Goal: Task Accomplishment & Management: Use online tool/utility

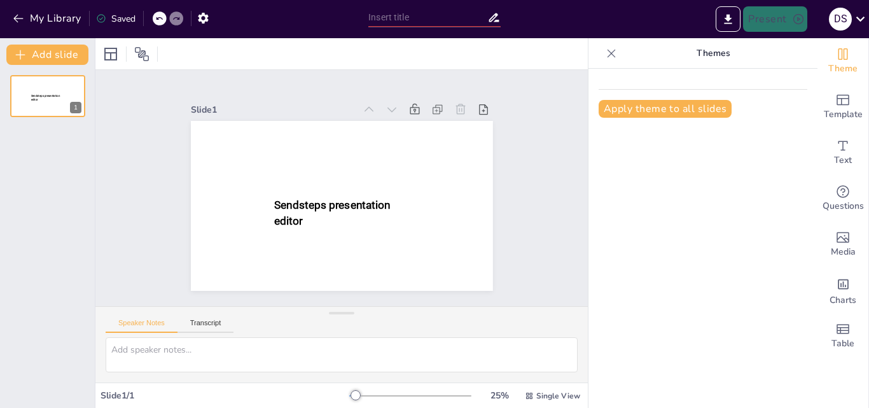
type input "New Sendsteps"
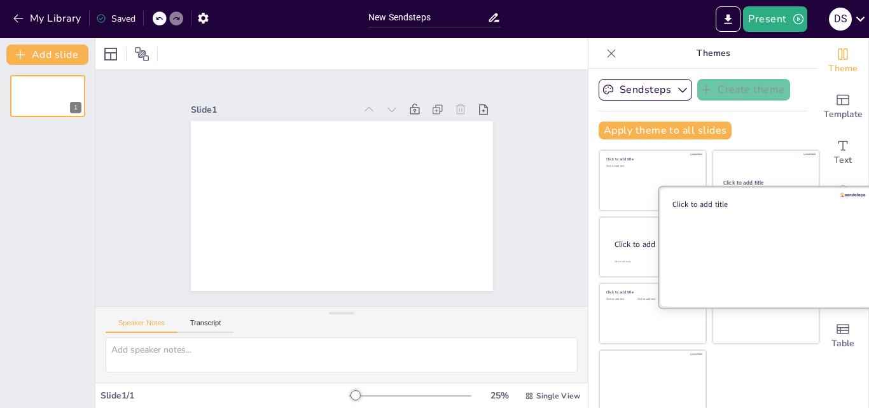
scroll to position [3, 0]
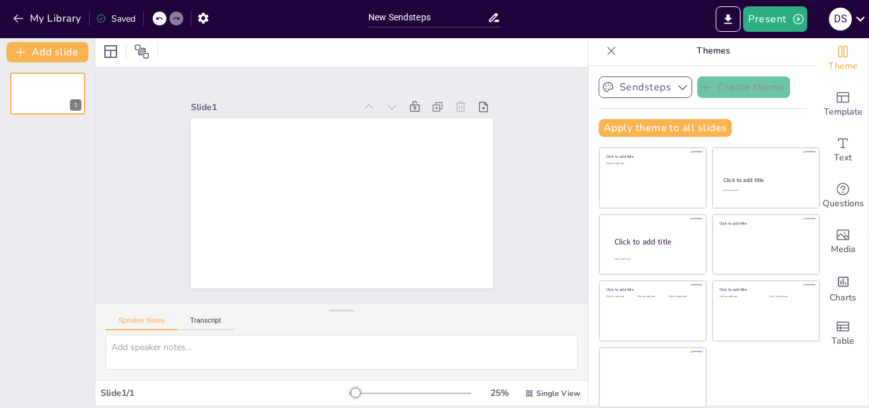
click at [676, 90] on icon "button" at bounding box center [682, 87] width 13 height 13
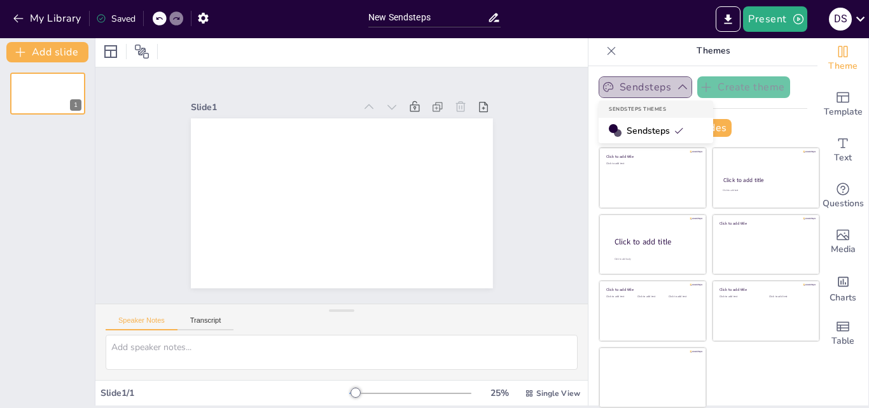
click at [676, 90] on icon "button" at bounding box center [682, 87] width 13 height 13
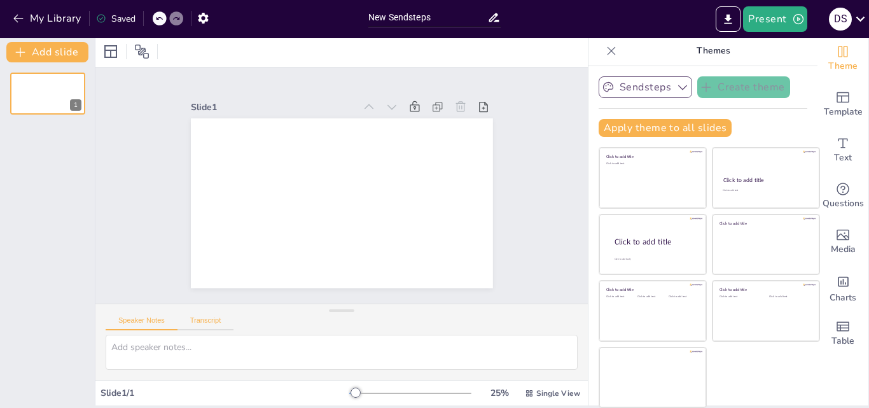
click at [196, 325] on button "Transcript" at bounding box center [205, 323] width 57 height 14
click at [141, 321] on button "Speaker Notes" at bounding box center [142, 323] width 72 height 14
click at [20, 22] on icon "button" at bounding box center [18, 18] width 13 height 13
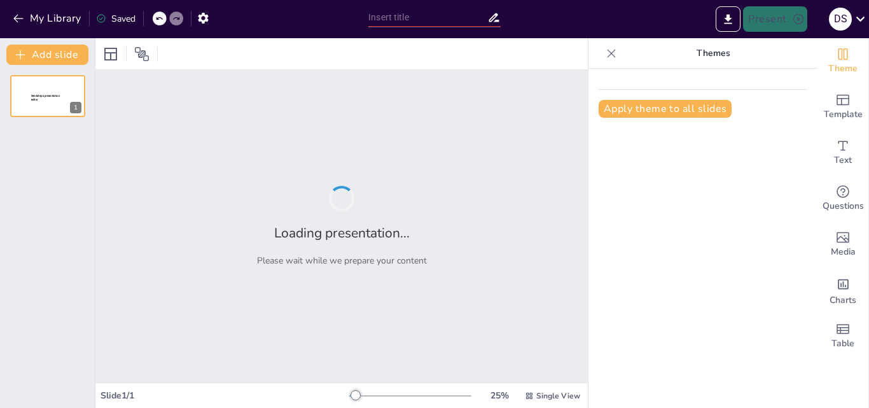
type input "Understanding Project Lifecycle: Key Stages and Definitions"
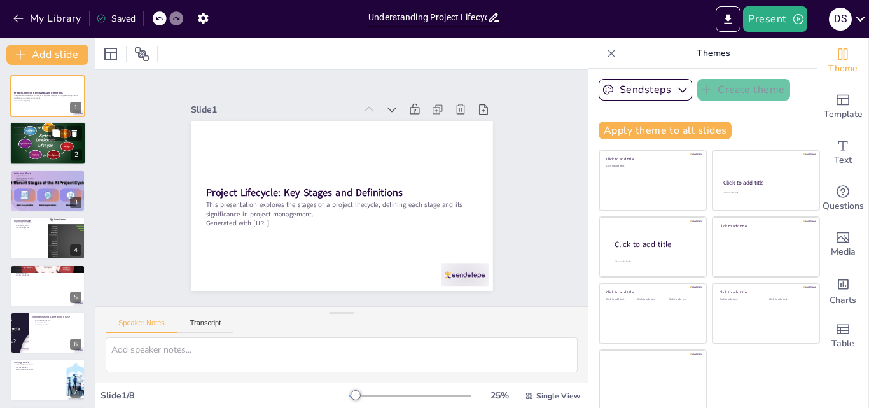
click at [20, 148] on div at bounding box center [48, 143] width 76 height 43
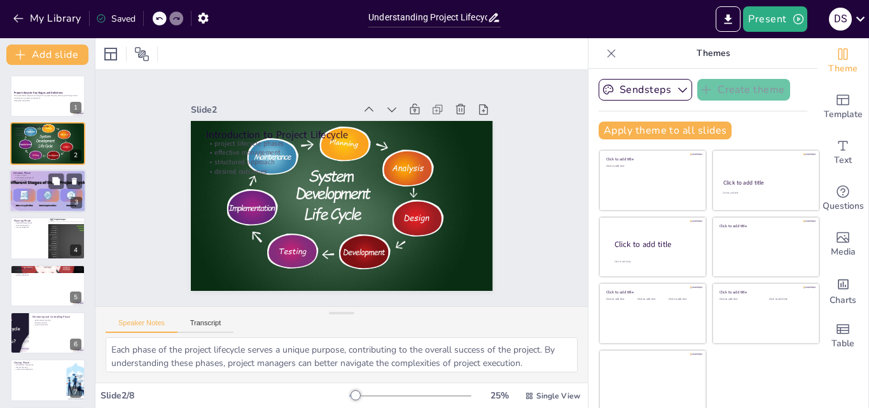
click at [18, 193] on div at bounding box center [47, 190] width 127 height 43
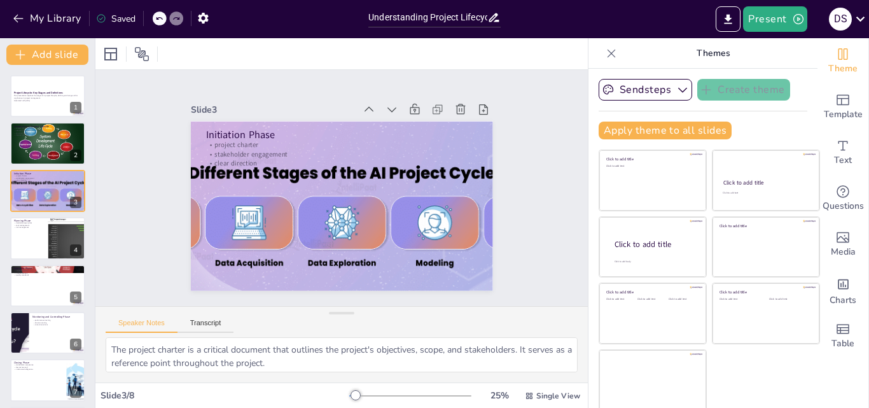
click at [27, 260] on div "Project Lifecycle: Key Stages and Definitions This presentation explores the st…" at bounding box center [47, 261] width 95 height 373
click at [32, 247] on div at bounding box center [48, 237] width 76 height 43
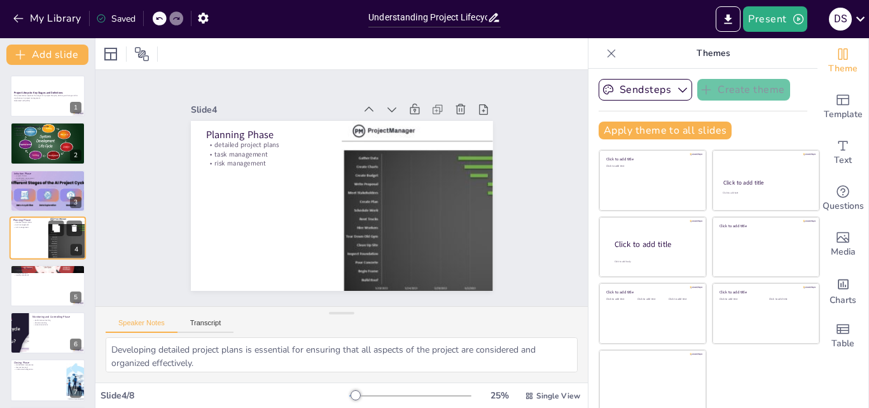
scroll to position [2, 0]
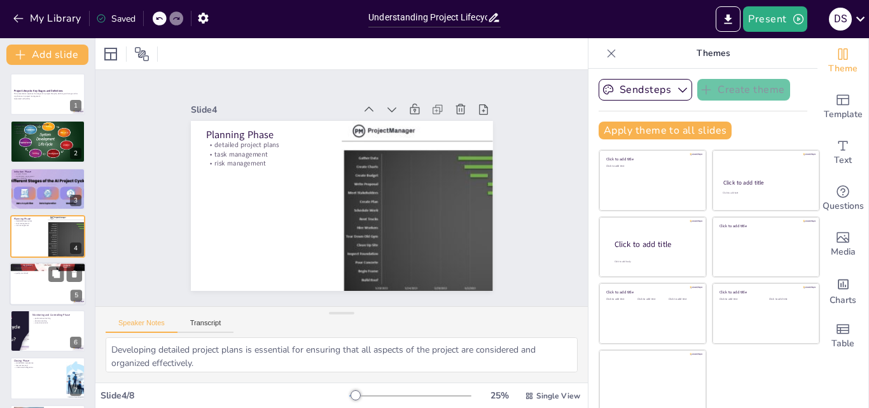
click at [36, 289] on div at bounding box center [48, 283] width 76 height 43
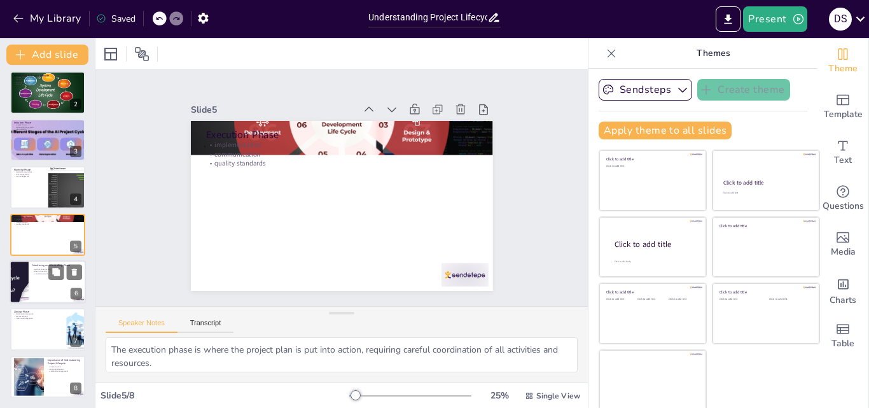
scroll to position [3, 0]
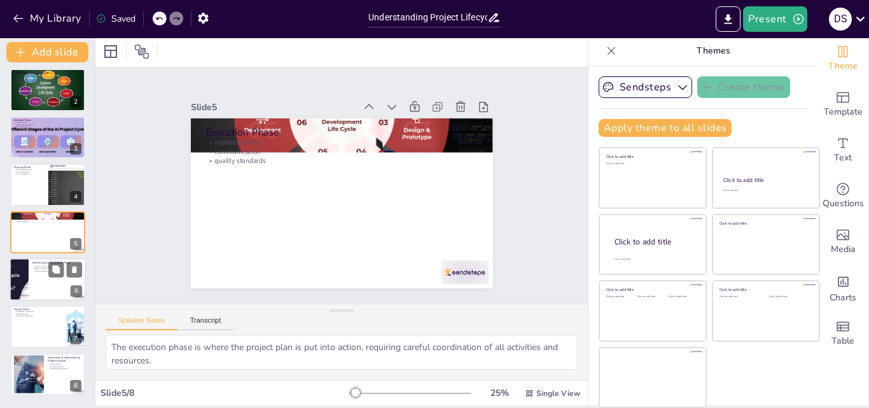
drag, startPoint x: 28, startPoint y: 296, endPoint x: 30, endPoint y: 286, distance: 10.4
click at [28, 296] on div at bounding box center [19, 279] width 76 height 43
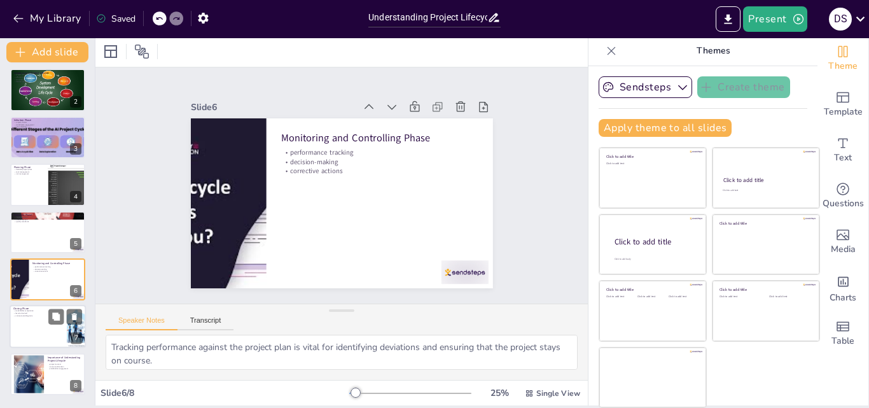
click at [16, 327] on div at bounding box center [48, 326] width 76 height 43
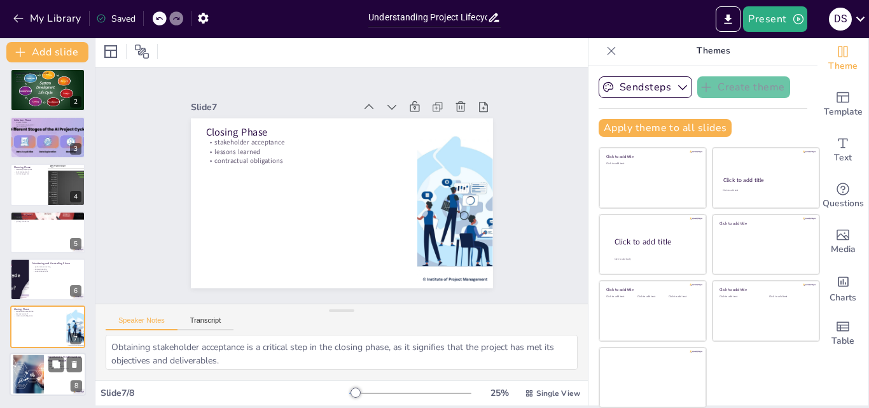
click at [33, 375] on div at bounding box center [28, 373] width 58 height 39
type textarea "Understanding the project lifecycle directly contributes to project success by …"
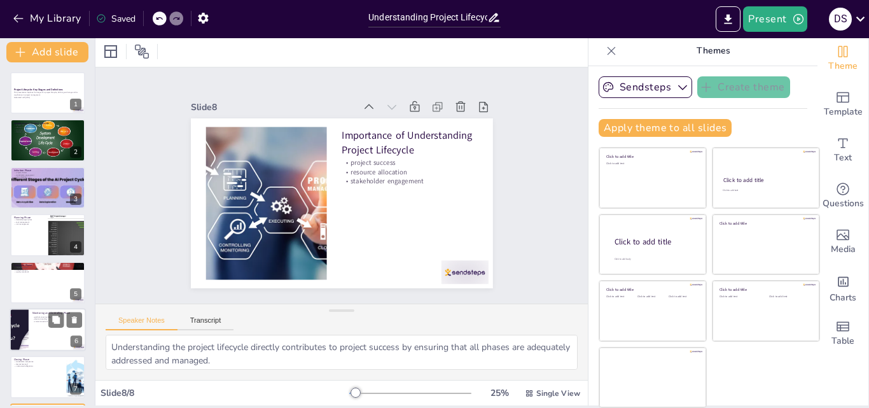
scroll to position [0, 0]
click at [25, 108] on div at bounding box center [48, 93] width 76 height 43
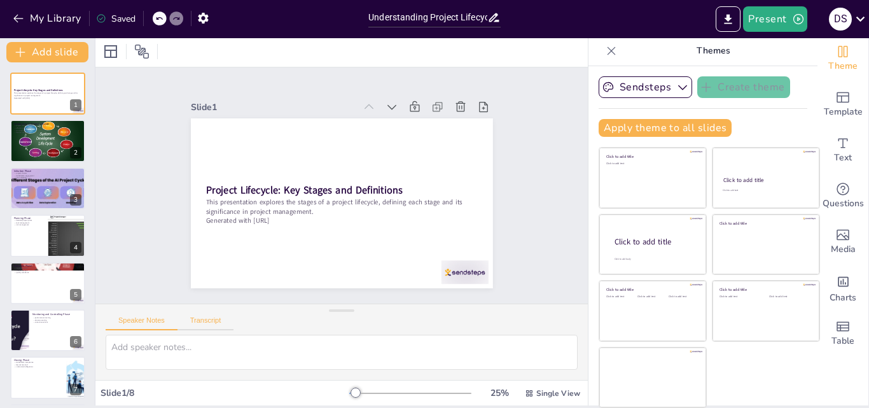
click at [204, 326] on button "Transcript" at bounding box center [205, 323] width 57 height 14
click at [122, 327] on button "Speaker Notes" at bounding box center [142, 323] width 72 height 14
click at [21, 148] on div at bounding box center [48, 141] width 76 height 43
type textarea "Each phase of the project lifecycle serves a unique purpose, contributing to th…"
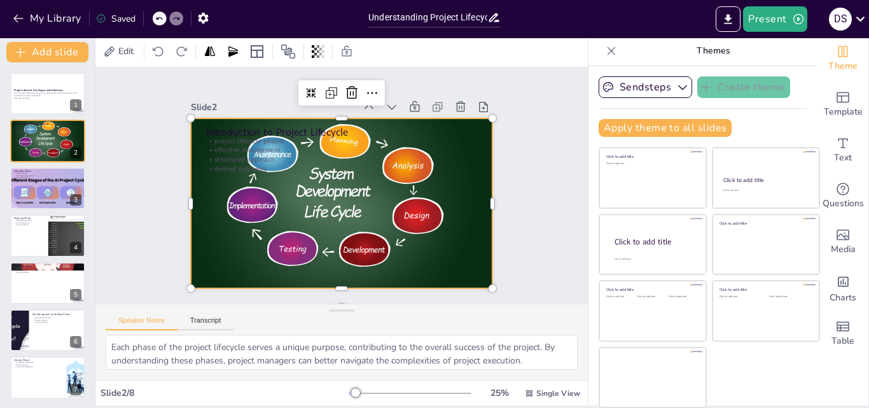
click at [389, 257] on div at bounding box center [328, 197] width 328 height 338
click at [15, 13] on icon "button" at bounding box center [18, 18] width 13 height 13
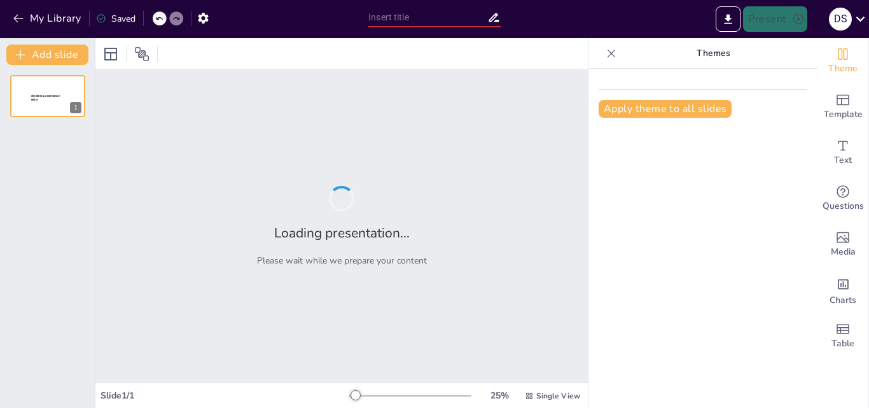
type input "Understanding Project Lifecycle: Key Stages and Definitions"
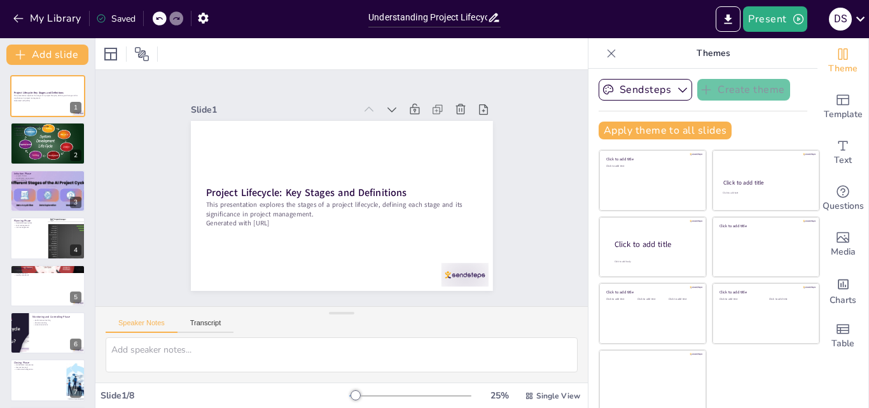
click at [179, 15] on icon at bounding box center [176, 19] width 8 height 8
click at [787, 28] on button "Present" at bounding box center [775, 18] width 64 height 25
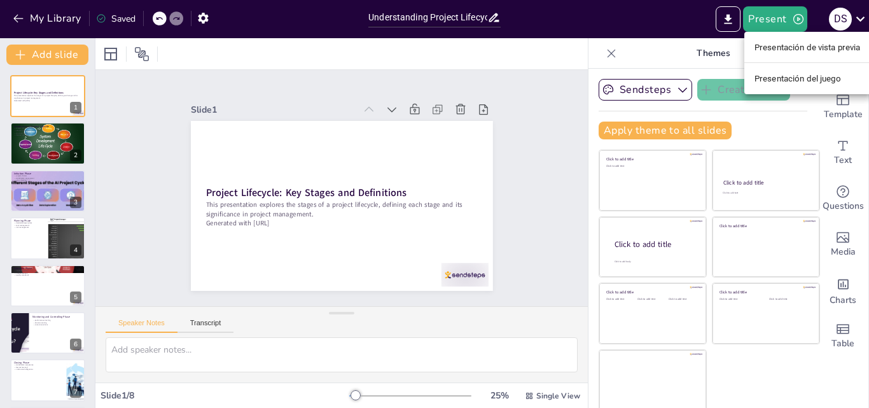
click at [793, 47] on font "Presentación de vista previa" at bounding box center [807, 48] width 106 height 10
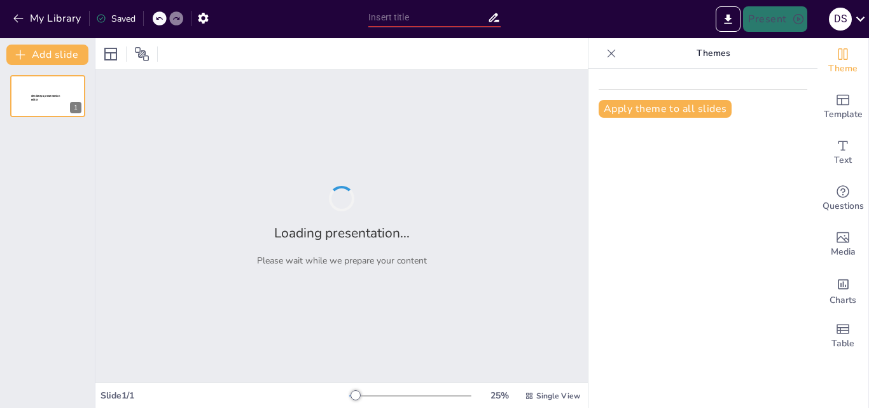
type input "Understanding Project Lifecycle: Key Stages and Definitions"
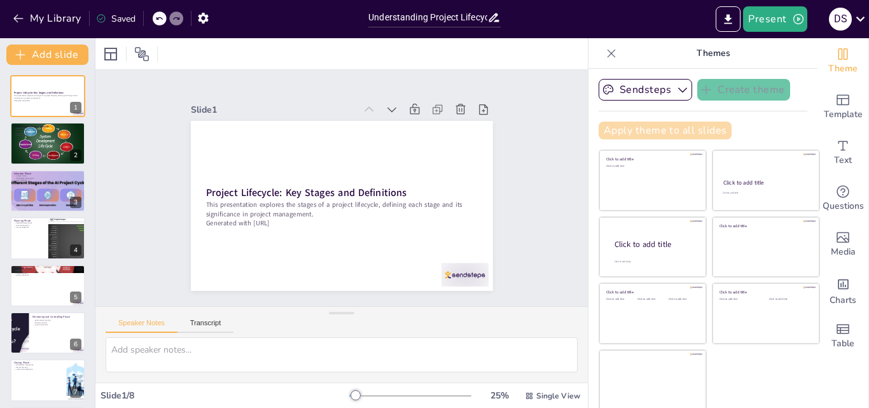
click at [651, 134] on button "Apply theme to all slides" at bounding box center [665, 131] width 133 height 18
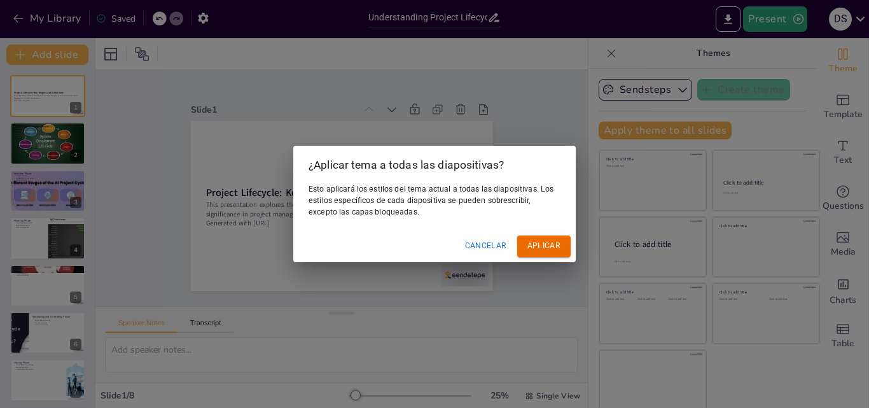
click at [539, 244] on font "Aplicar" at bounding box center [543, 245] width 33 height 9
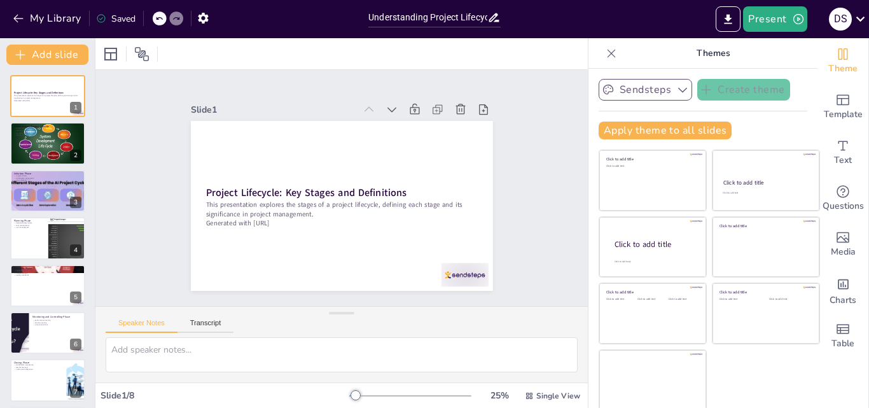
click at [645, 89] on button "Sendsteps" at bounding box center [646, 90] width 94 height 22
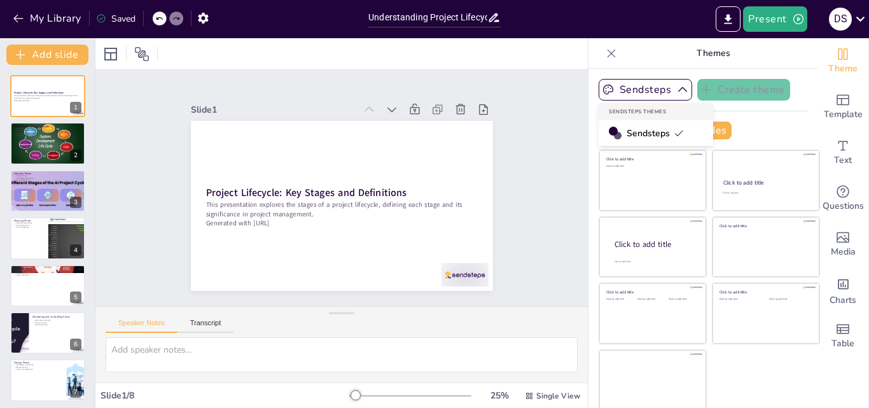
scroll to position [3, 0]
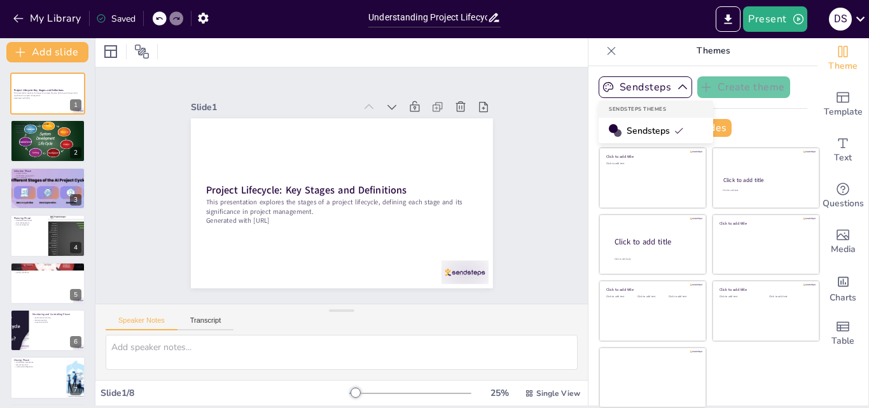
click at [653, 123] on div "Sendsteps" at bounding box center [656, 130] width 115 height 25
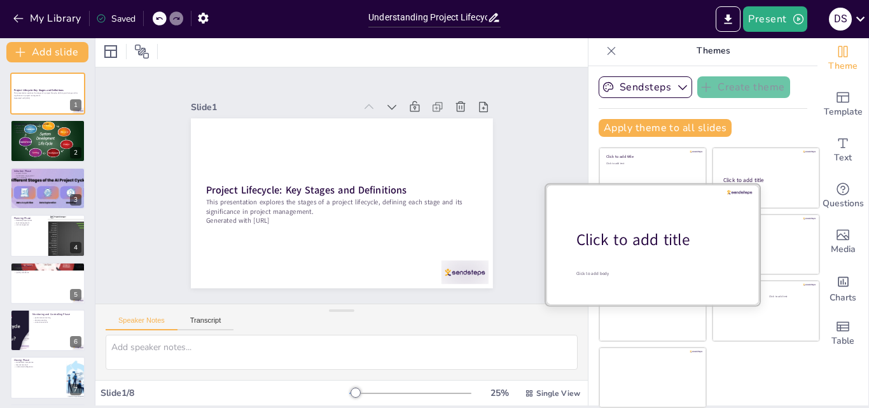
click at [661, 230] on div "Click to add title" at bounding box center [657, 240] width 162 height 22
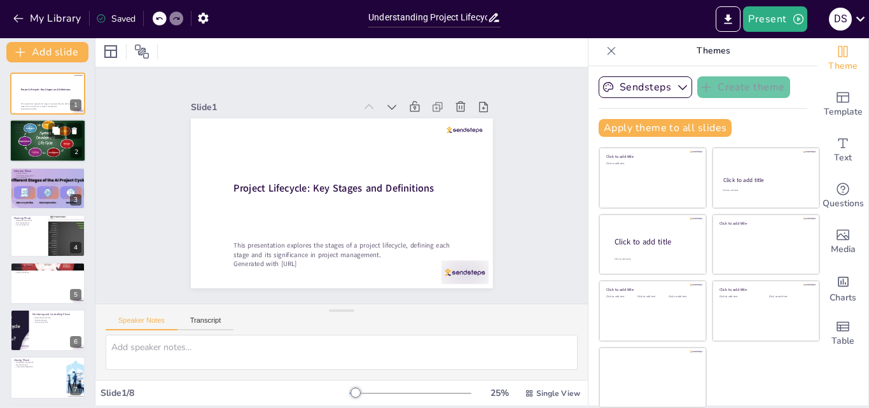
click at [34, 141] on div at bounding box center [48, 141] width 76 height 43
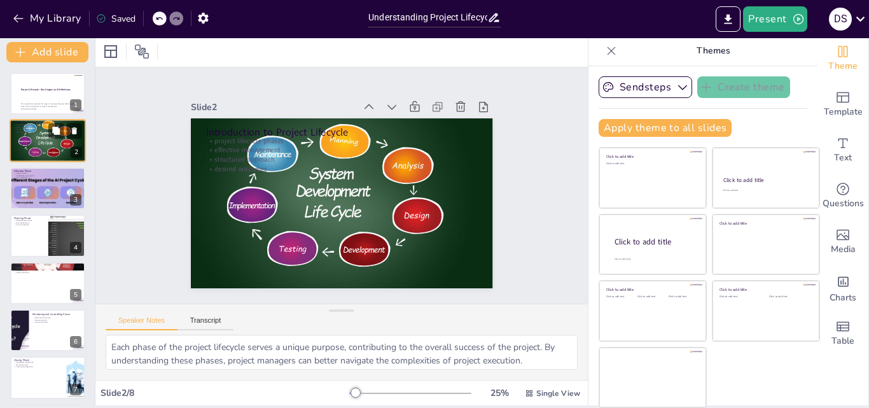
type textarea "Each phase of the project lifecycle serves a unique purpose, contributing to th…"
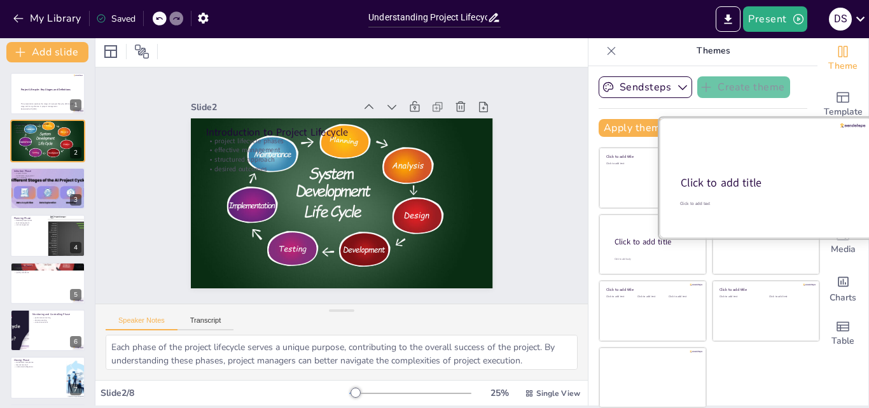
click at [737, 177] on div "Click to add title" at bounding box center [765, 183] width 169 height 15
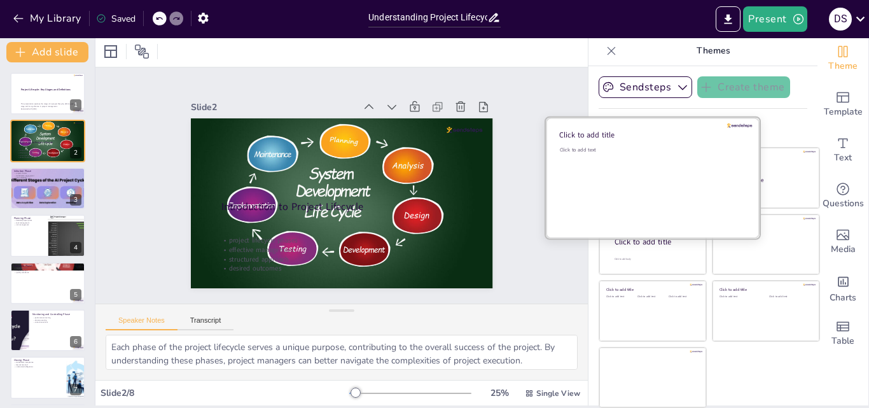
click at [629, 177] on div "Click to add text" at bounding box center [651, 185] width 182 height 79
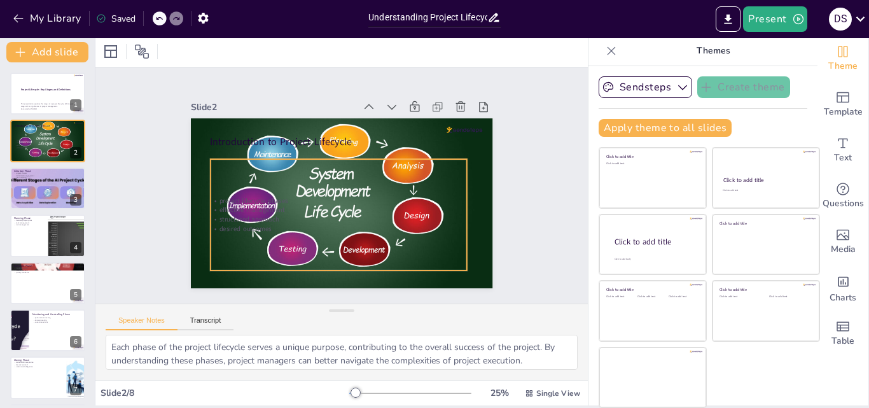
click at [408, 239] on div "project lifecycle phases effective management structured approach desired outco…" at bounding box center [327, 211] width 280 height 206
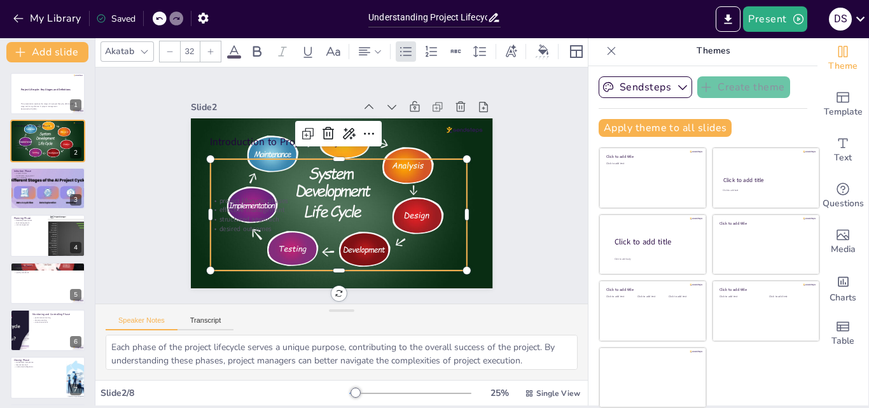
click at [492, 242] on div "Slide 1 Project Lifecycle: Key Stages and Definitions This presentation explore…" at bounding box center [342, 185] width 408 height 279
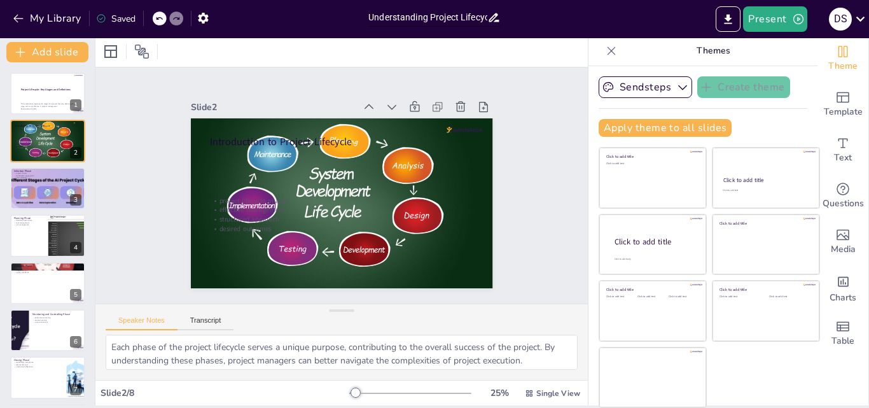
click at [485, 16] on input "Understanding Project Lifecycle: Key Stages and Definitions" at bounding box center [427, 17] width 119 height 18
click at [527, 141] on div "Slide 1 Project Lifecycle: Key Stages and Definitions This presentation explore…" at bounding box center [341, 185] width 537 height 480
click at [47, 53] on button "Add slide" at bounding box center [47, 52] width 82 height 20
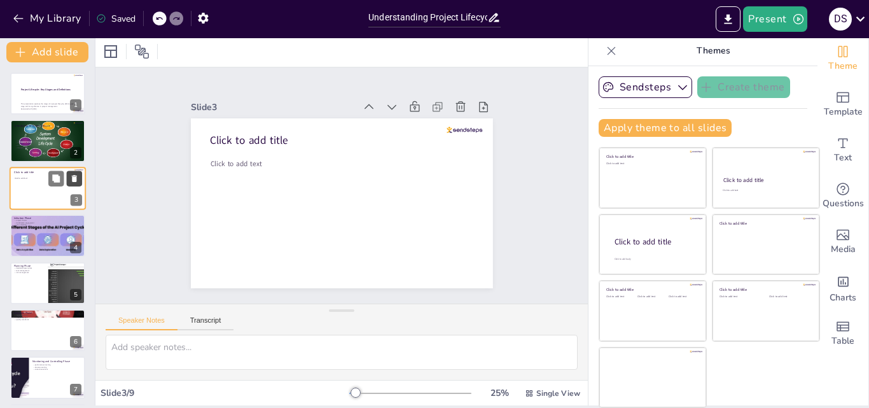
click at [77, 182] on icon at bounding box center [74, 178] width 9 height 9
type textarea "The project charter is a critical document that outlines the project's objectiv…"
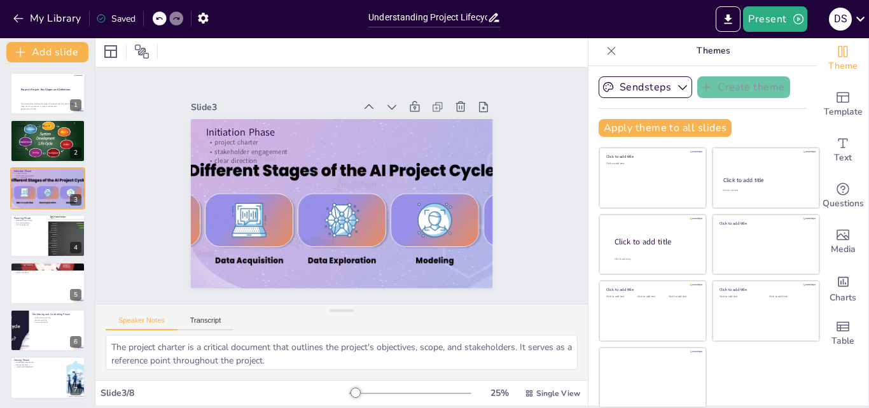
click at [9, 16] on div "My Library Saved" at bounding box center [107, 17] width 215 height 23
click at [27, 13] on button "My Library" at bounding box center [48, 18] width 77 height 20
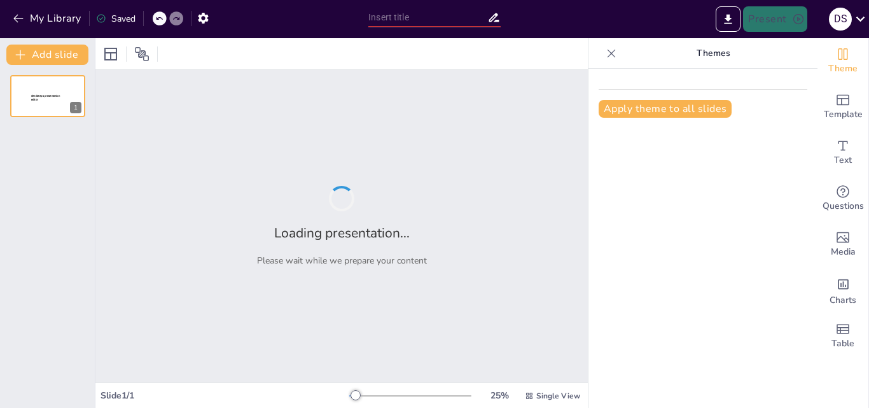
type input "Project Lifecycle Stages: A Comprehensive Overview"
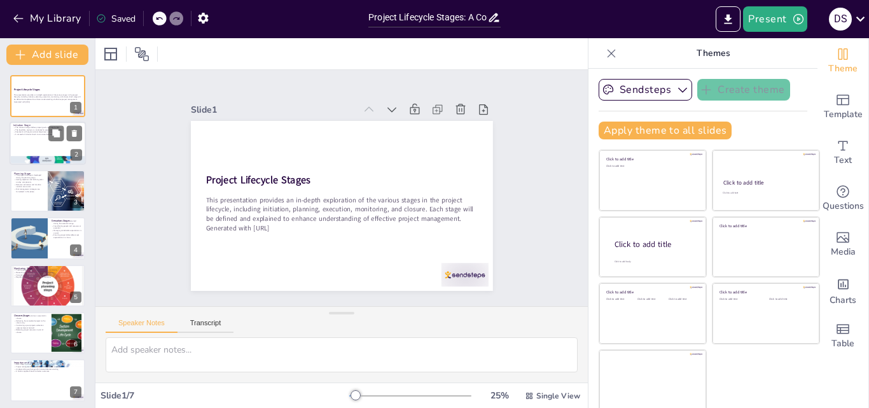
click at [20, 140] on div at bounding box center [48, 143] width 76 height 43
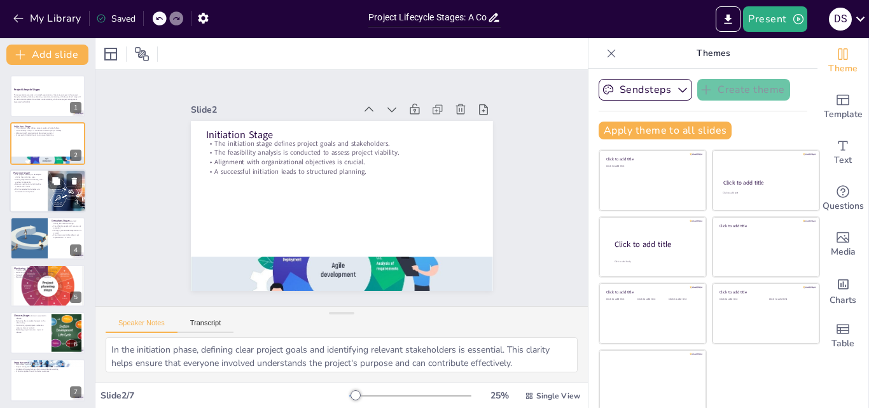
click at [36, 188] on p "Risk management strategies are formulated in this phase." at bounding box center [28, 190] width 31 height 4
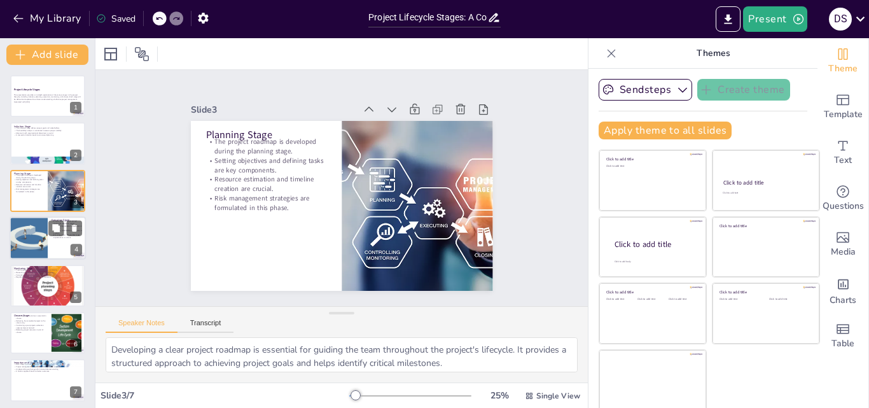
click at [32, 242] on div at bounding box center [28, 237] width 76 height 43
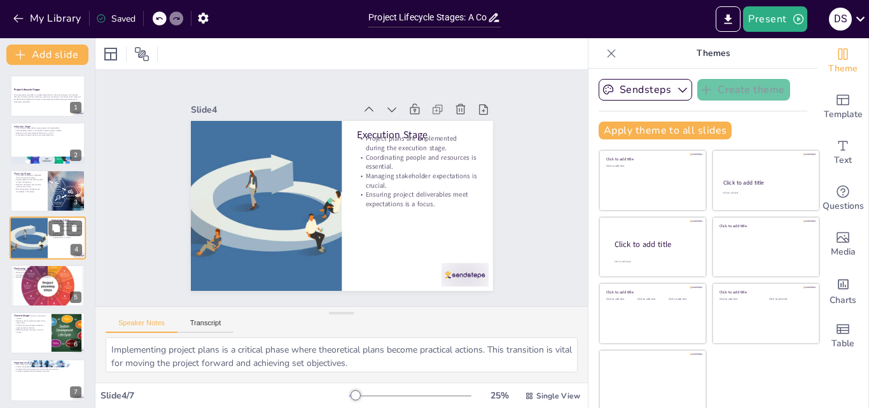
scroll to position [2, 0]
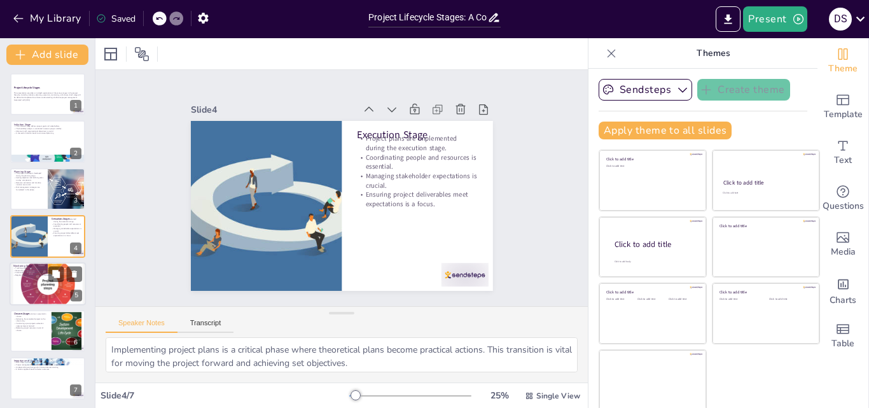
click at [36, 288] on div at bounding box center [48, 283] width 76 height 69
type textarea "Tracking project progress allows the team to assess whether objectives are bein…"
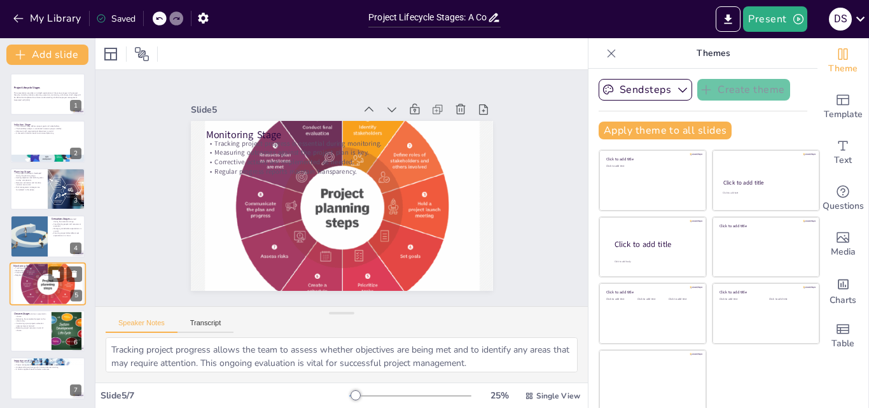
scroll to position [4, 0]
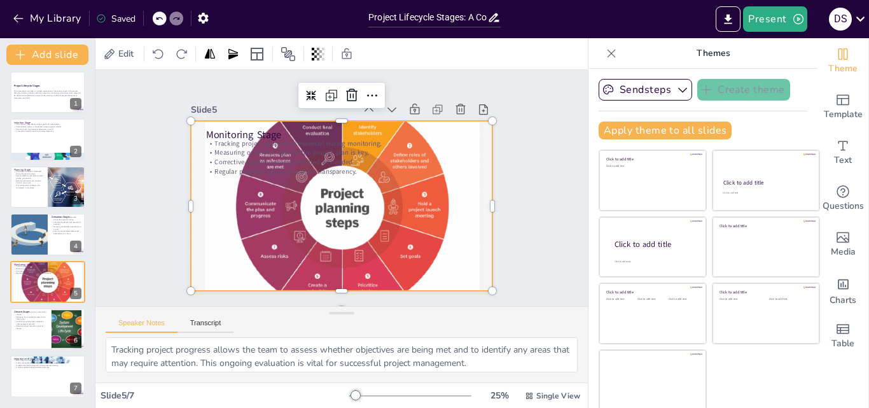
click at [386, 261] on div at bounding box center [336, 205] width 371 height 352
click at [387, 249] on div at bounding box center [337, 205] width 372 height 352
drag, startPoint x: 358, startPoint y: 218, endPoint x: 286, endPoint y: 192, distance: 76.9
click at [358, 217] on div at bounding box center [338, 205] width 352 height 328
click at [286, 192] on div at bounding box center [340, 206] width 329 height 302
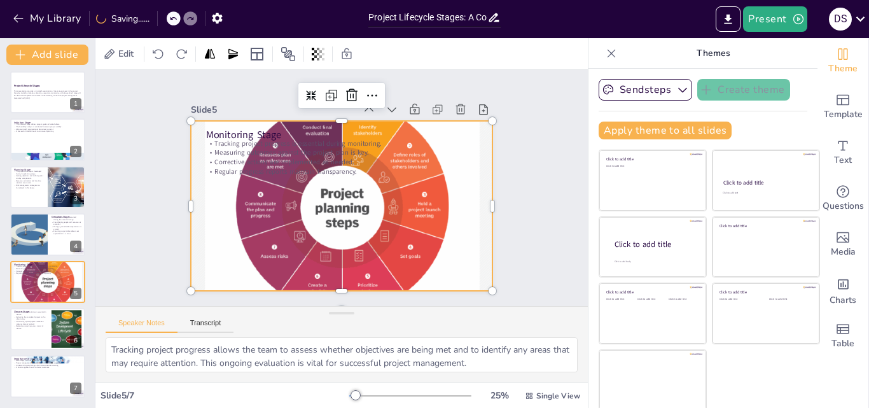
click at [323, 219] on div at bounding box center [336, 205] width 371 height 352
click at [460, 326] on div at bounding box center [453, 332] width 13 height 13
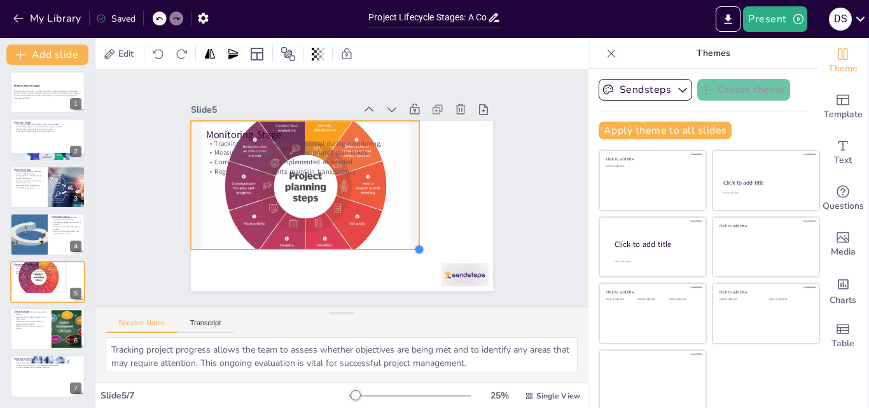
drag, startPoint x: 478, startPoint y: 286, endPoint x: 385, endPoint y: 235, distance: 106.8
click at [401, 264] on div at bounding box center [396, 270] width 13 height 13
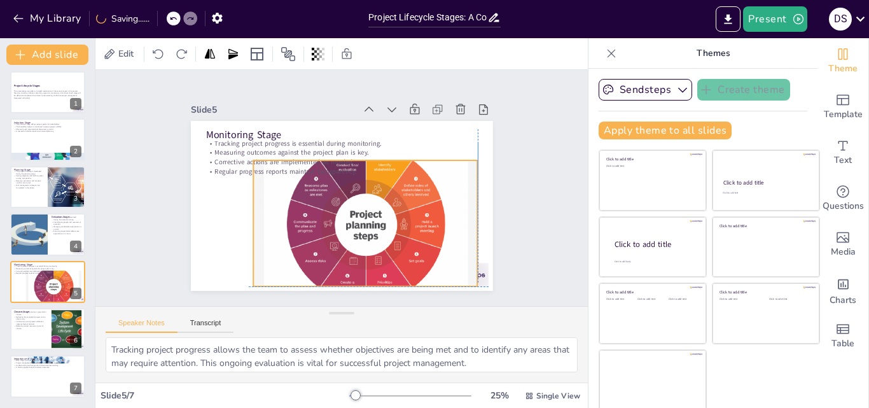
drag, startPoint x: 294, startPoint y: 210, endPoint x: 364, endPoint y: 253, distance: 81.9
click at [356, 250] on div at bounding box center [361, 225] width 244 height 225
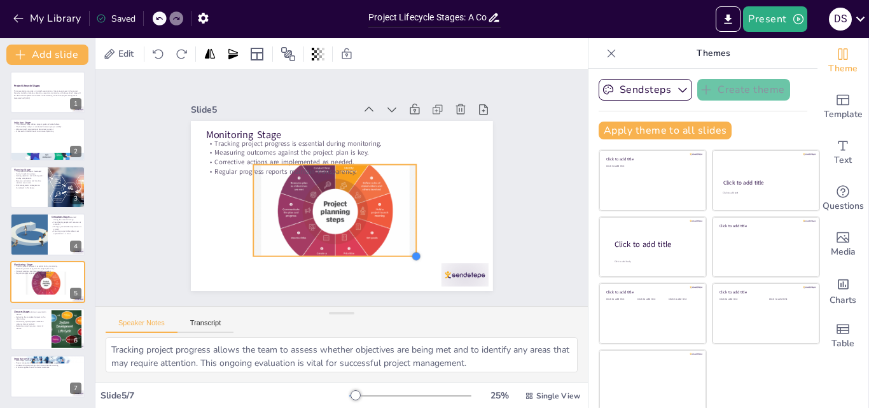
drag, startPoint x: 468, startPoint y: 284, endPoint x: 405, endPoint y: 250, distance: 71.2
click at [405, 265] on div at bounding box center [400, 271] width 12 height 12
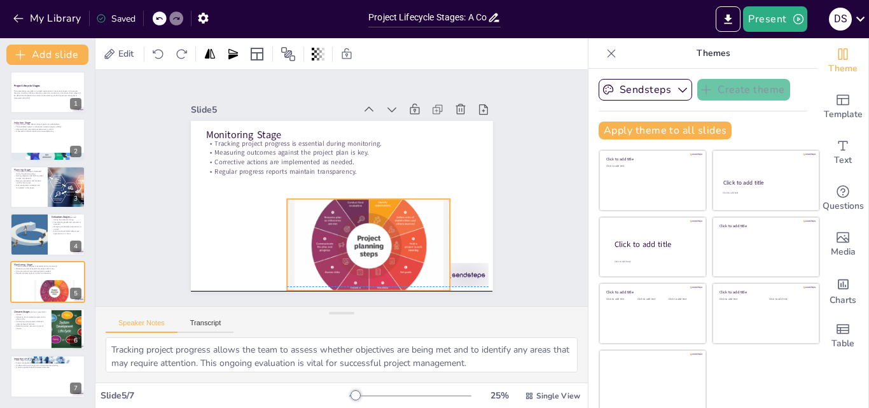
drag, startPoint x: 327, startPoint y: 215, endPoint x: 361, endPoint y: 246, distance: 45.5
click at [361, 246] on div at bounding box center [356, 248] width 190 height 177
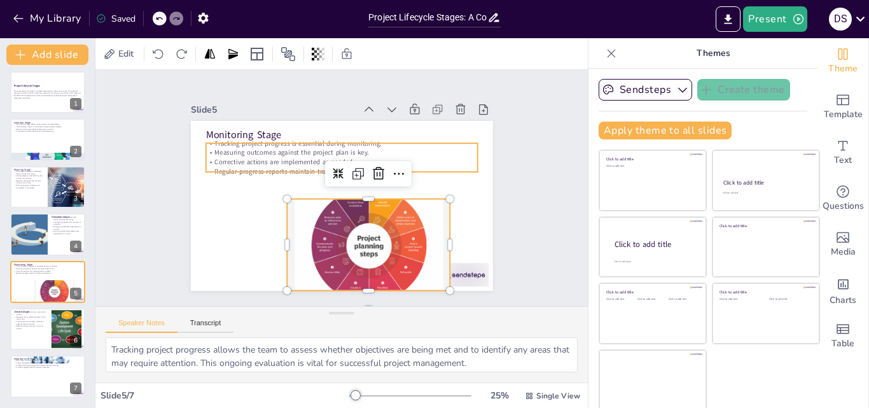
click at [223, 159] on p "Corrective actions are implemented as needed." at bounding box center [344, 162] width 271 height 38
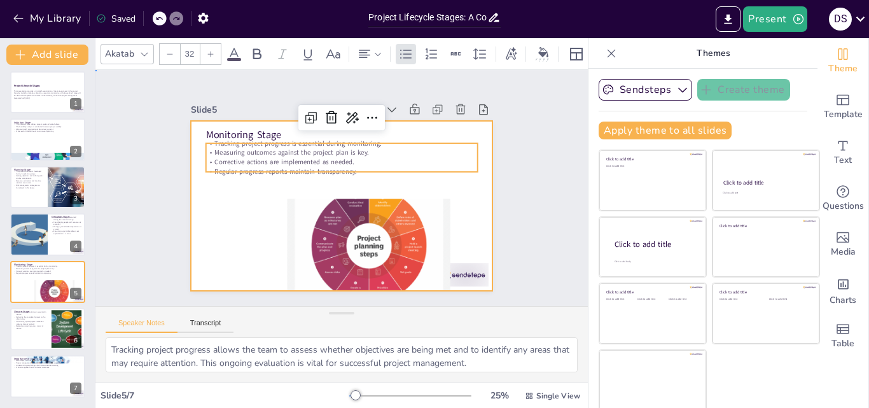
click at [224, 204] on div at bounding box center [333, 204] width 347 height 298
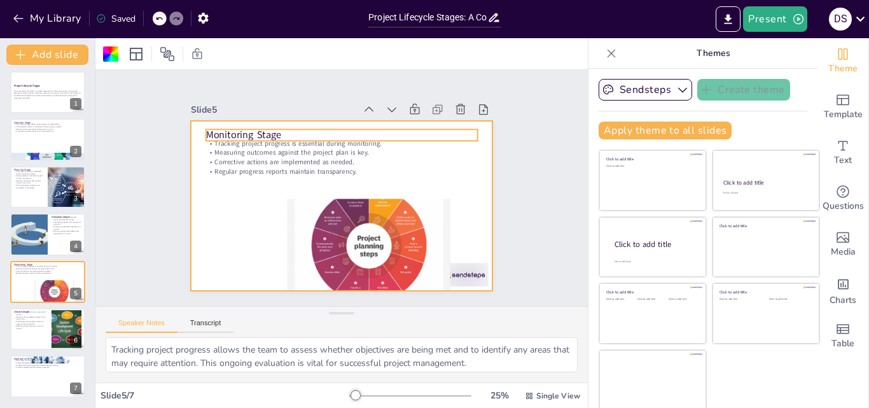
click at [288, 131] on p "Monitoring Stage" at bounding box center [352, 136] width 268 height 71
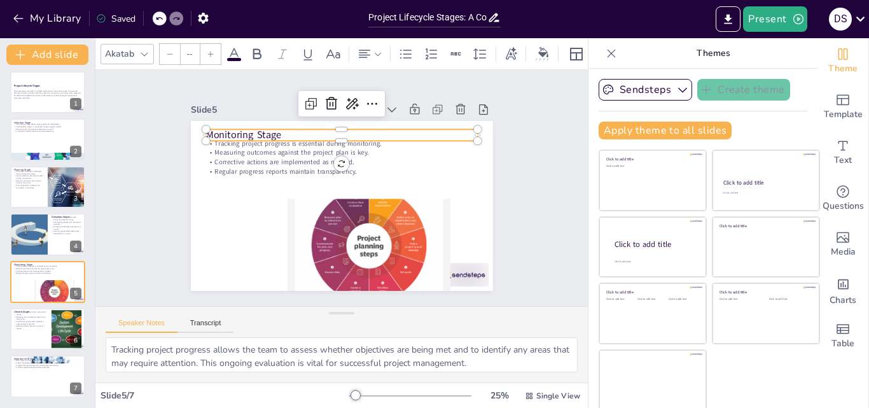
type input "32"
click at [335, 157] on p "Corrective actions are implemented as needed." at bounding box center [347, 163] width 268 height 66
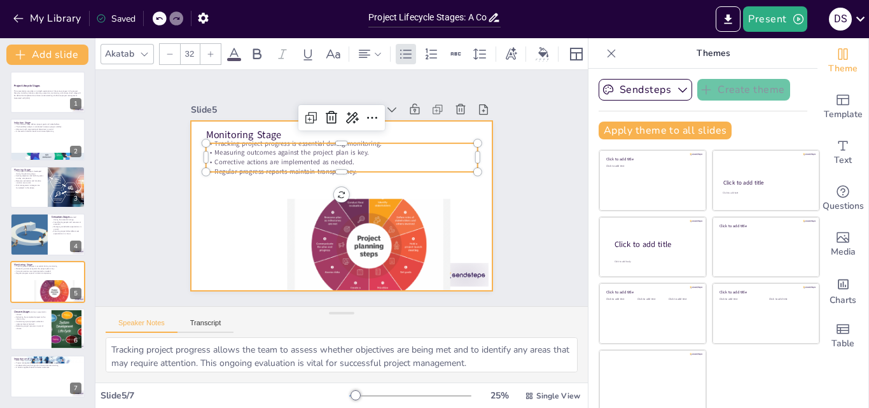
click at [224, 204] on div at bounding box center [333, 203] width 347 height 298
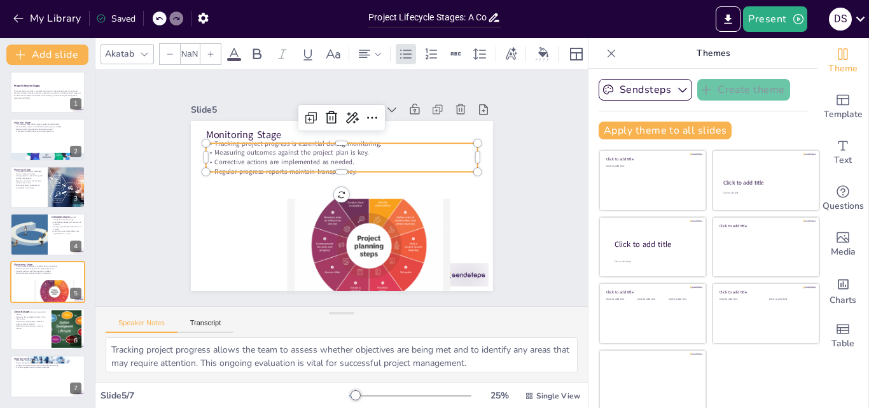
type input "32"
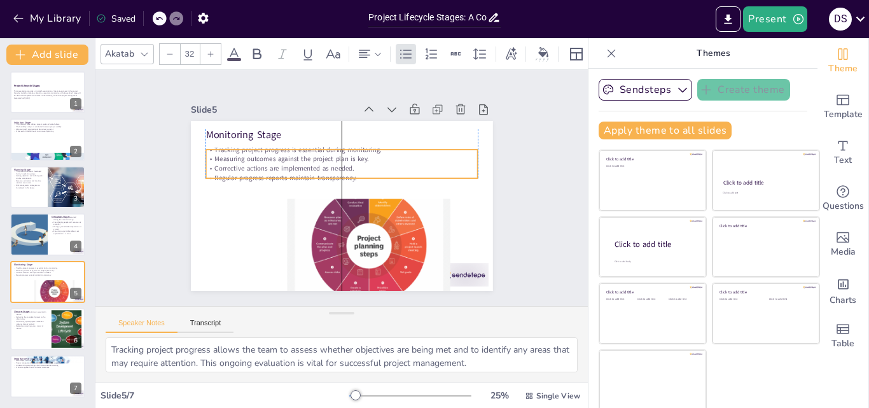
drag, startPoint x: 373, startPoint y: 153, endPoint x: 372, endPoint y: 160, distance: 7.1
click at [372, 160] on p "Corrective actions are implemented as needed." at bounding box center [347, 169] width 261 height 93
click at [122, 225] on div "Slide 1 Project Lifecycle Stages This presentation provides an in-depth explora…" at bounding box center [342, 188] width 514 height 286
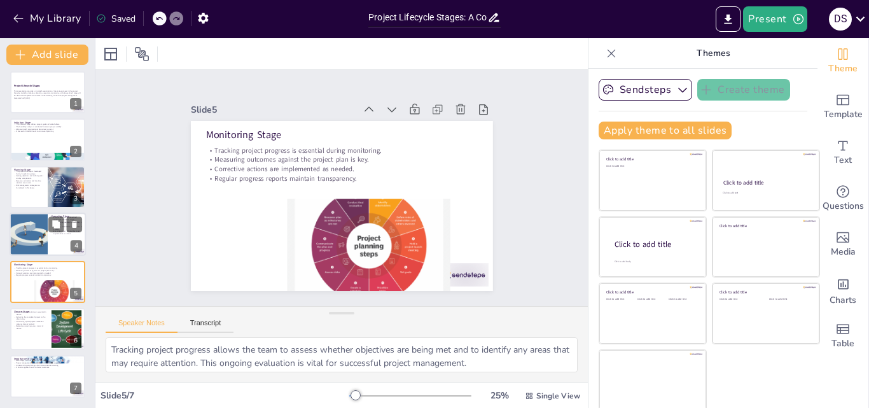
click at [34, 225] on div at bounding box center [28, 233] width 76 height 43
type textarea "Implementing project plans is a critical phase where theoretical plans become p…"
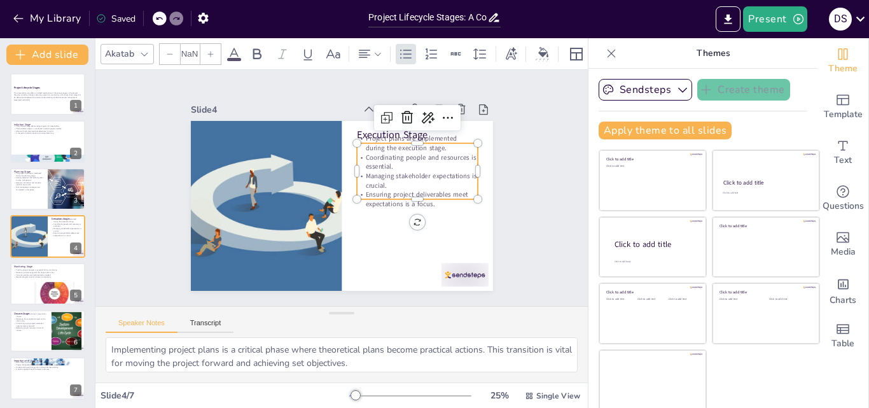
type input "32"
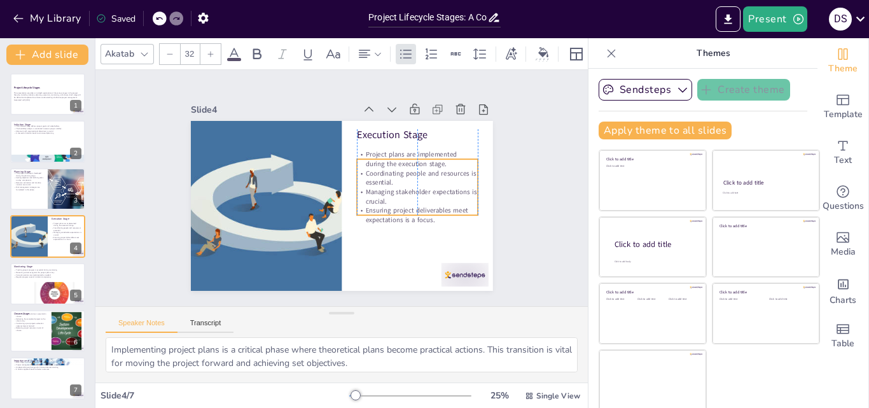
drag, startPoint x: 406, startPoint y: 167, endPoint x: 406, endPoint y: 183, distance: 15.9
click at [406, 192] on p "Managing stakeholder expectations is crucial." at bounding box center [411, 219] width 121 height 55
click at [31, 193] on div at bounding box center [48, 188] width 76 height 43
type textarea "Developing a clear project roadmap is essential for guiding the team throughout…"
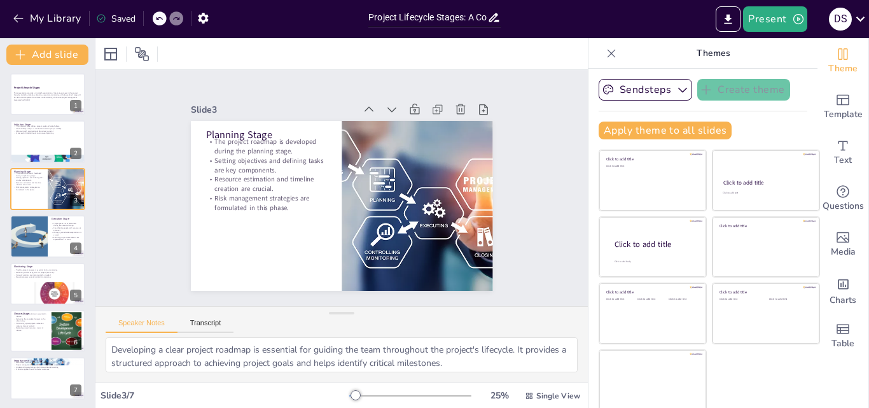
scroll to position [0, 0]
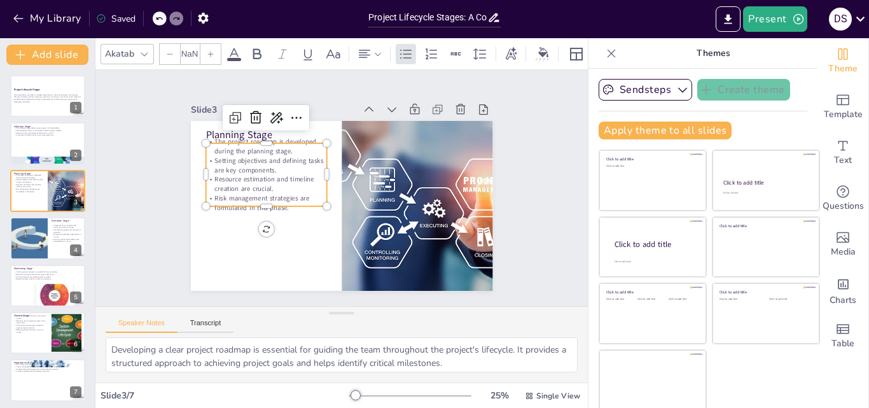
type input "32"
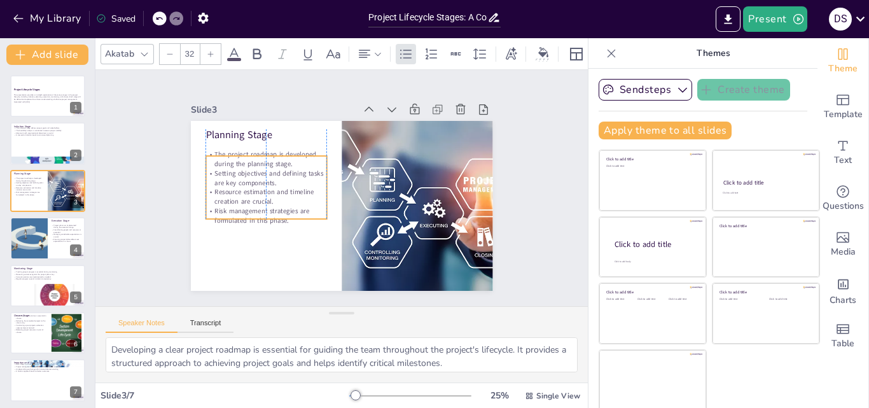
drag, startPoint x: 254, startPoint y: 180, endPoint x: 253, endPoint y: 193, distance: 12.7
click at [357, 189] on p "Resource estimation and timeline creation are crucial." at bounding box center [417, 179] width 121 height 19
click at [26, 139] on div at bounding box center [48, 143] width 76 height 43
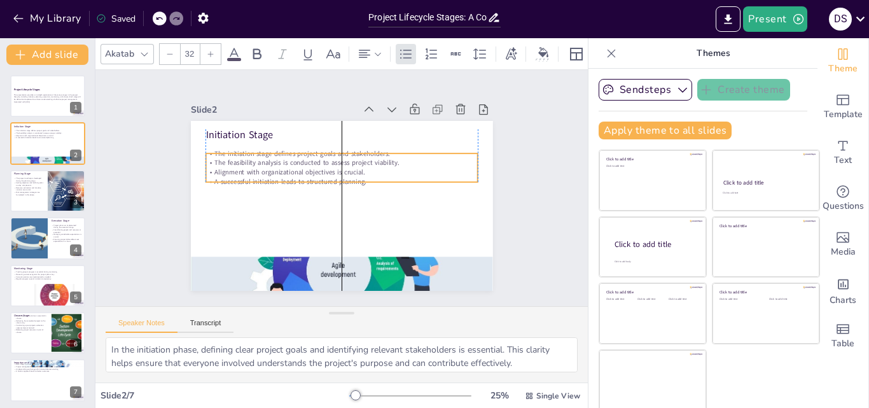
drag, startPoint x: 287, startPoint y: 166, endPoint x: 287, endPoint y: 178, distance: 12.1
click at [287, 178] on p "A successful initiation leads to structured planning." at bounding box center [343, 182] width 268 height 66
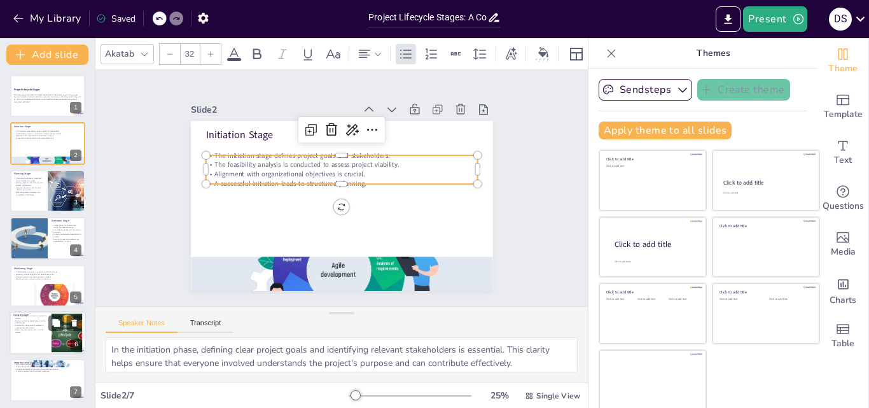
scroll to position [4, 0]
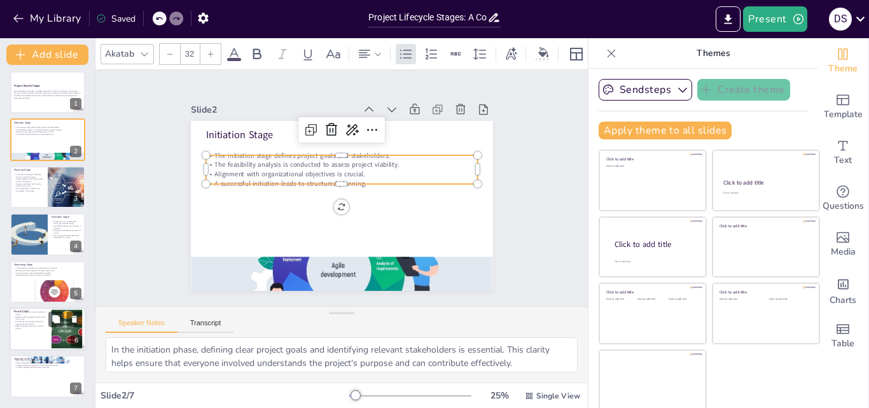
click at [27, 335] on div at bounding box center [48, 328] width 76 height 43
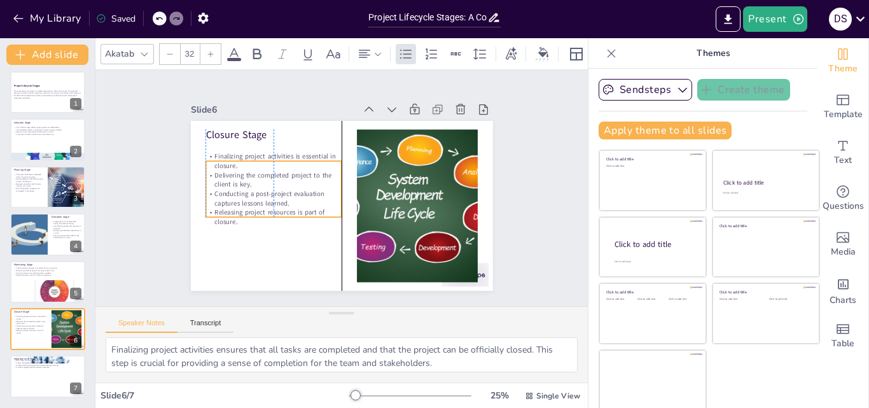
drag, startPoint x: 260, startPoint y: 190, endPoint x: 254, endPoint y: 208, distance: 18.5
click at [254, 208] on p "Releasing project resources is part of closure." at bounding box center [267, 195] width 135 height 60
click at [155, 272] on div "Slide 1 Project Lifecycle Stages This presentation provides an in-depth explora…" at bounding box center [341, 187] width 373 height 205
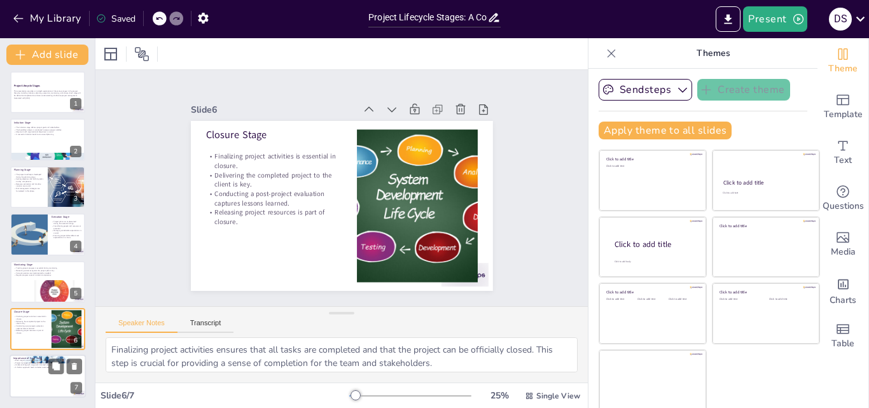
scroll to position [3, 0]
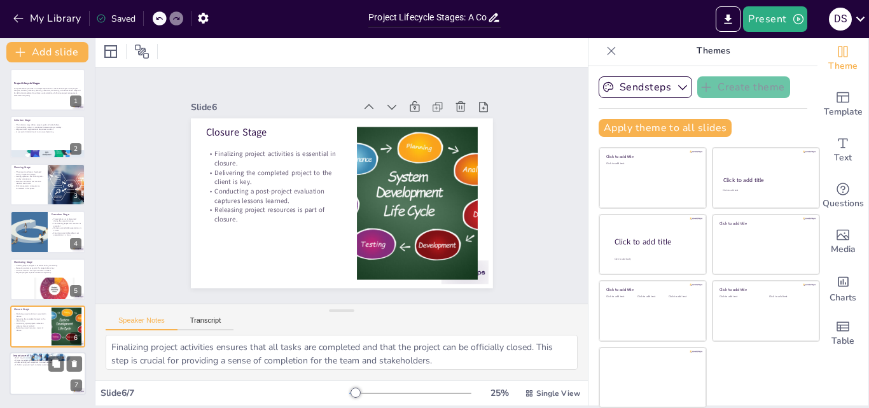
click at [20, 359] on p "Proper management mitigates risks and optimizes resources." at bounding box center [47, 360] width 69 height 3
type textarea "Recognizing the importance of each stage is essential for project managers to e…"
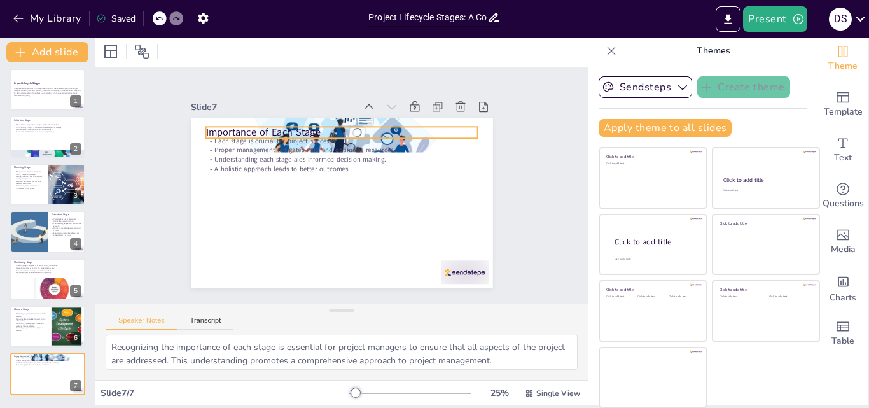
click at [420, 126] on p "Importance of Each Stage" at bounding box center [357, 135] width 263 height 97
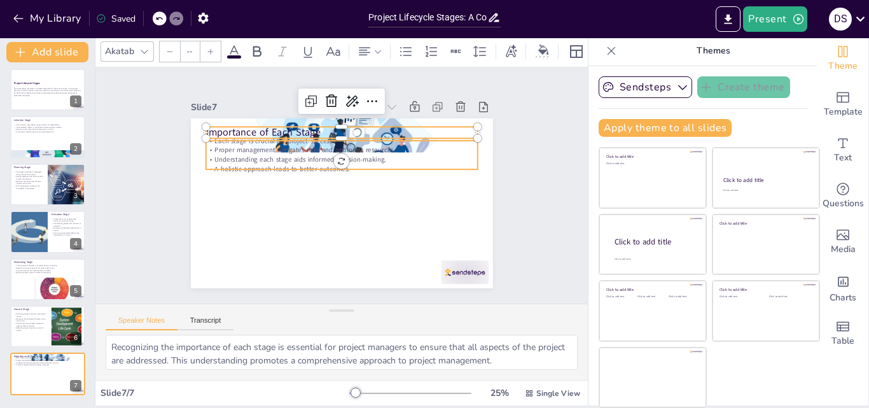
type input "32"
click at [419, 141] on p "Proper management mitigates risks and optimizes resources." at bounding box center [361, 156] width 225 height 167
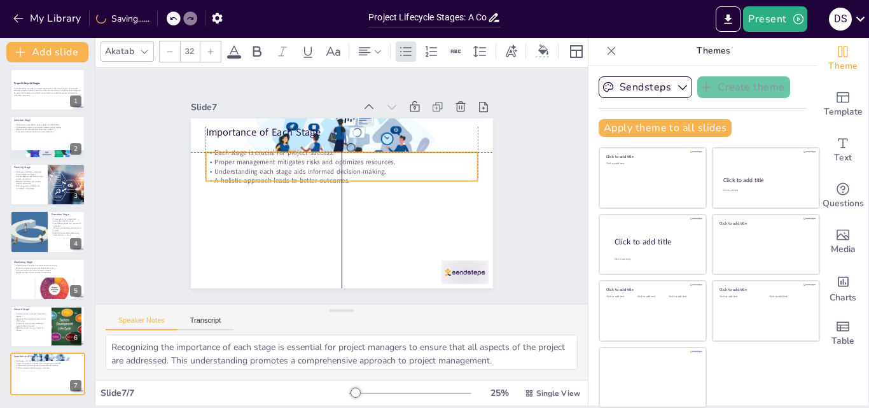
drag, startPoint x: 413, startPoint y: 152, endPoint x: 410, endPoint y: 161, distance: 9.3
click at [410, 161] on div "Each stage is crucial for project success. Proper management mitigates risks an…" at bounding box center [346, 167] width 274 height 94
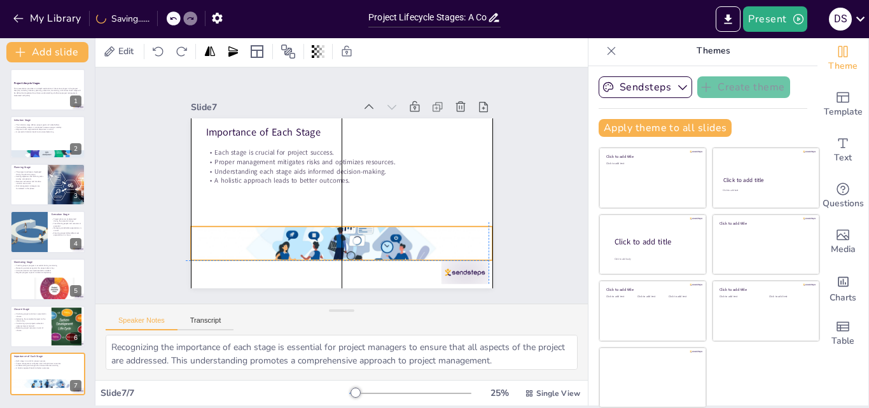
drag, startPoint x: 421, startPoint y: 114, endPoint x: 415, endPoint y: 218, distance: 103.8
click at [415, 134] on div "Importance of Each Stage Each stage is crucial for project success. Proper mana…" at bounding box center [348, 118] width 300 height 31
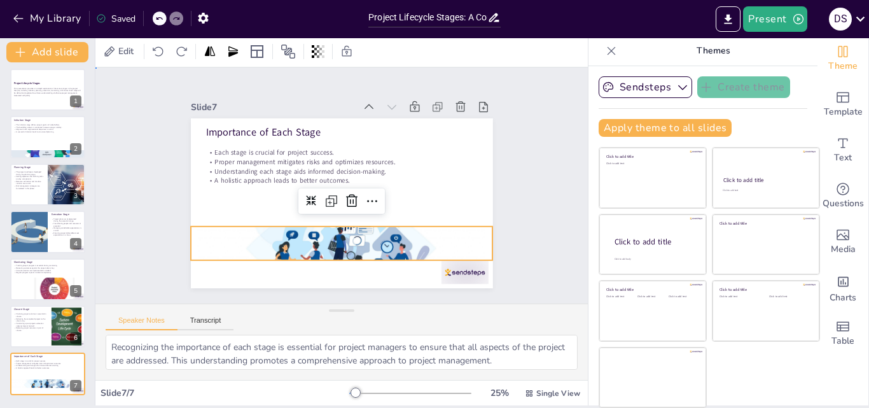
click at [531, 202] on div "Slide 1 Project Lifecycle Stages This presentation provides an in-depth explora…" at bounding box center [341, 185] width 492 height 236
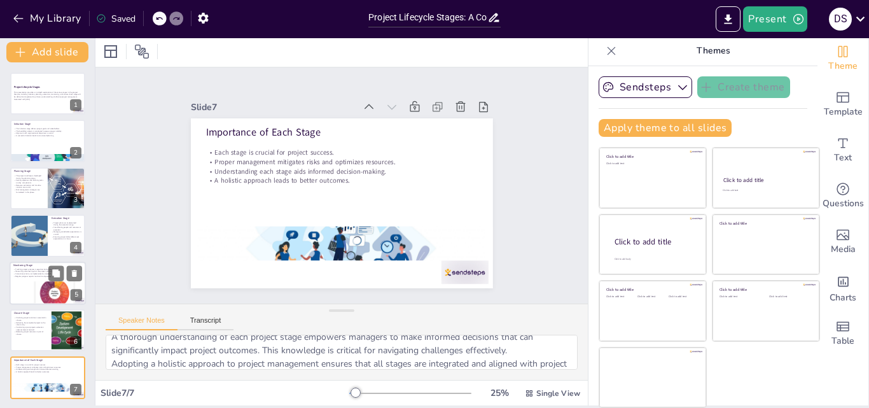
scroll to position [0, 0]
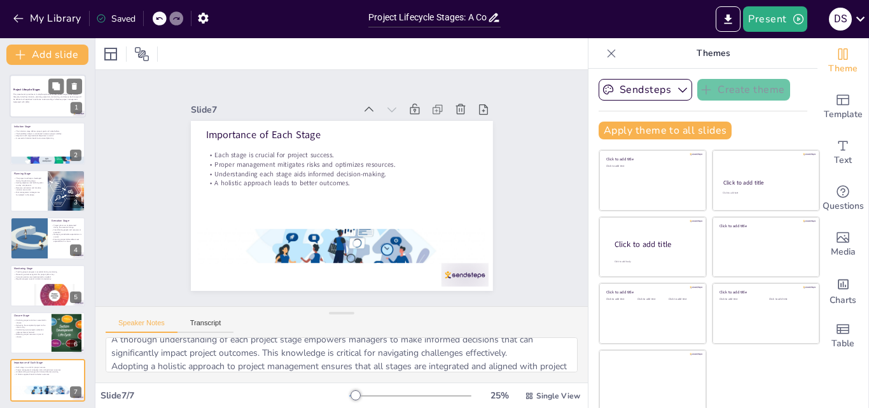
click at [29, 99] on p "This presentation provides an in-depth exploration of the various stages in the…" at bounding box center [47, 97] width 69 height 7
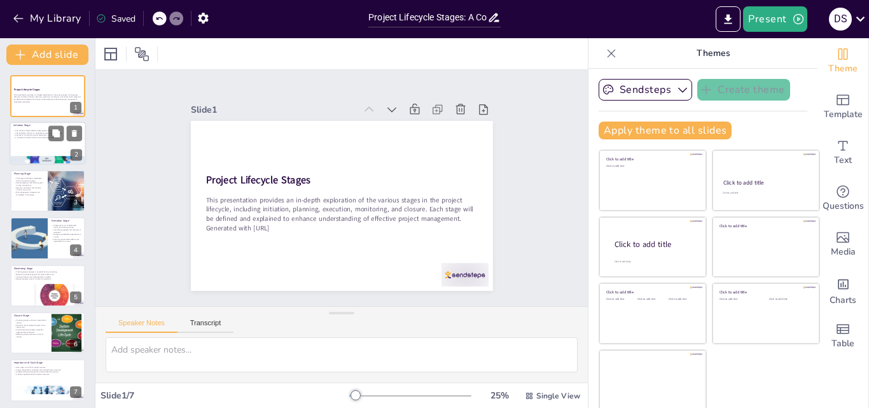
click at [38, 146] on div at bounding box center [48, 143] width 76 height 43
type textarea "In the initiation phase, defining clear project goals and identifying relevant …"
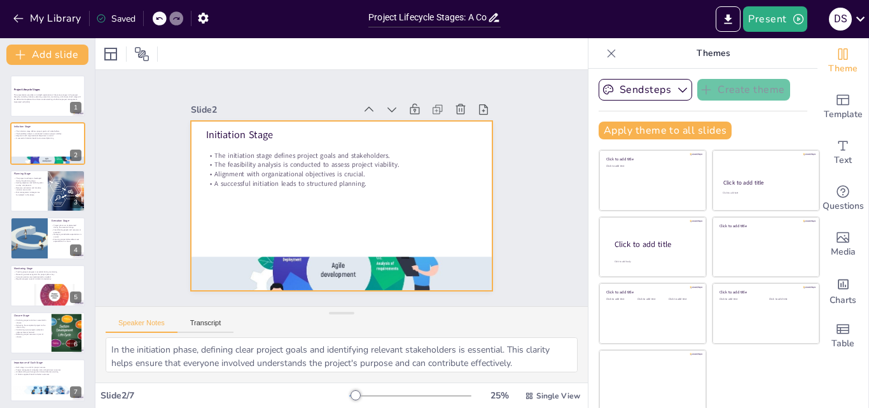
scroll to position [3, 0]
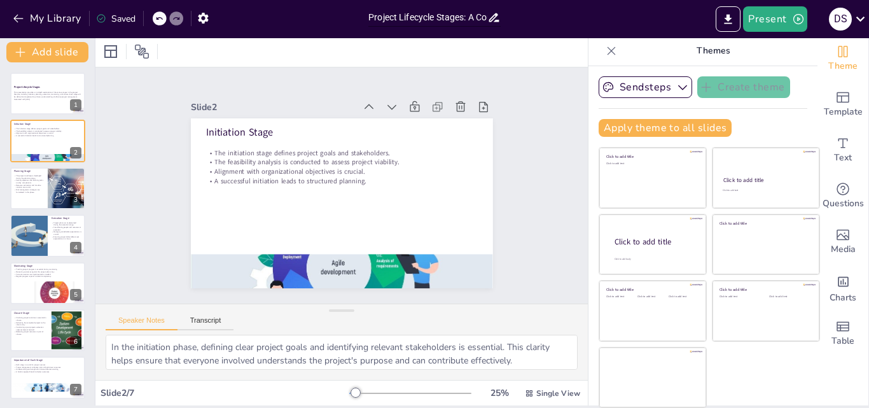
click at [433, 20] on input "Project Lifecycle Stages: A Comprehensive Overview" at bounding box center [427, 17] width 119 height 18
drag, startPoint x: 469, startPoint y: 17, endPoint x: 511, endPoint y: 15, distance: 41.4
click at [511, 15] on div "My Library Saved Project Lifecycle Stages: A Comprehensive Overview Present D S" at bounding box center [434, 19] width 869 height 38
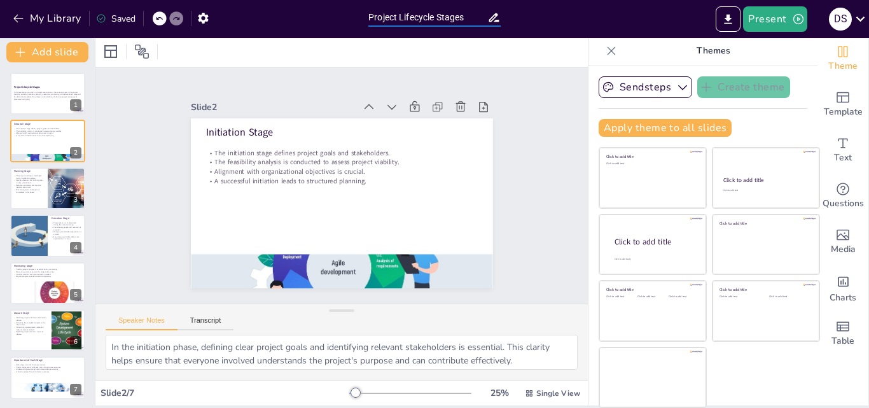
type input "Project Lifecycle Stages"
click at [512, 126] on div "Slide 1 Project Lifecycle Stages This presentation provides an in-depth explora…" at bounding box center [341, 185] width 393 height 243
click at [15, 91] on p "This presentation provides an in-depth exploration of the various stages in the…" at bounding box center [47, 94] width 69 height 7
